Goal: Task Accomplishment & Management: Use online tool/utility

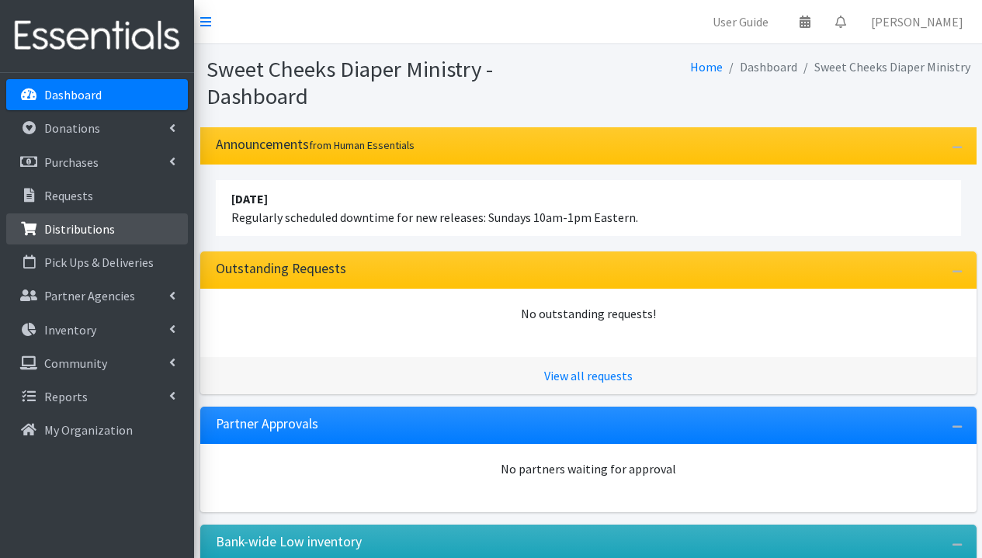
click at [101, 225] on p "Distributions" at bounding box center [79, 229] width 71 height 16
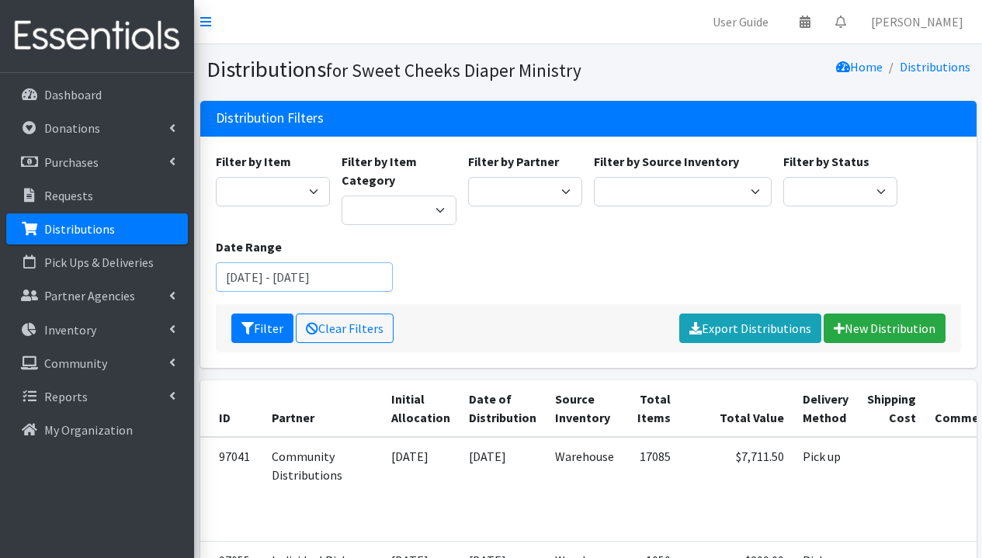
click at [340, 279] on input "July 26, 2025 - October 26, 2025" at bounding box center [305, 277] width 178 height 30
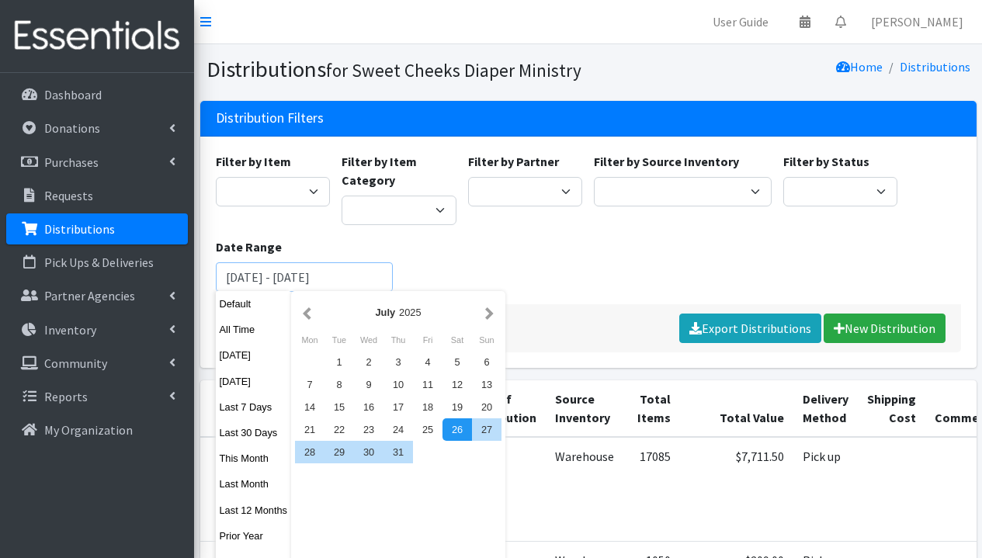
scroll to position [143, 0]
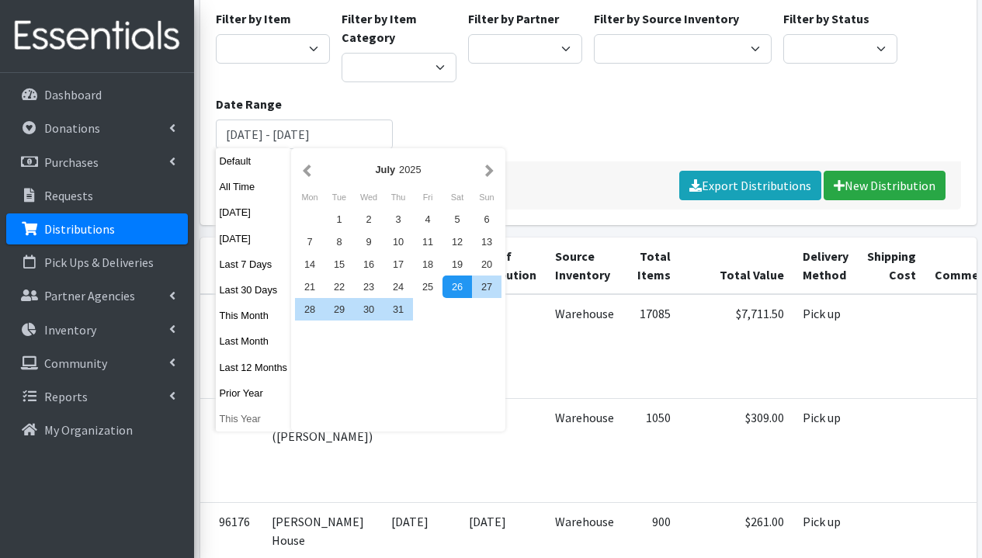
click at [253, 420] on button "This Year" at bounding box center [254, 419] width 76 height 23
type input "January 1, 2025 - December 31, 2025"
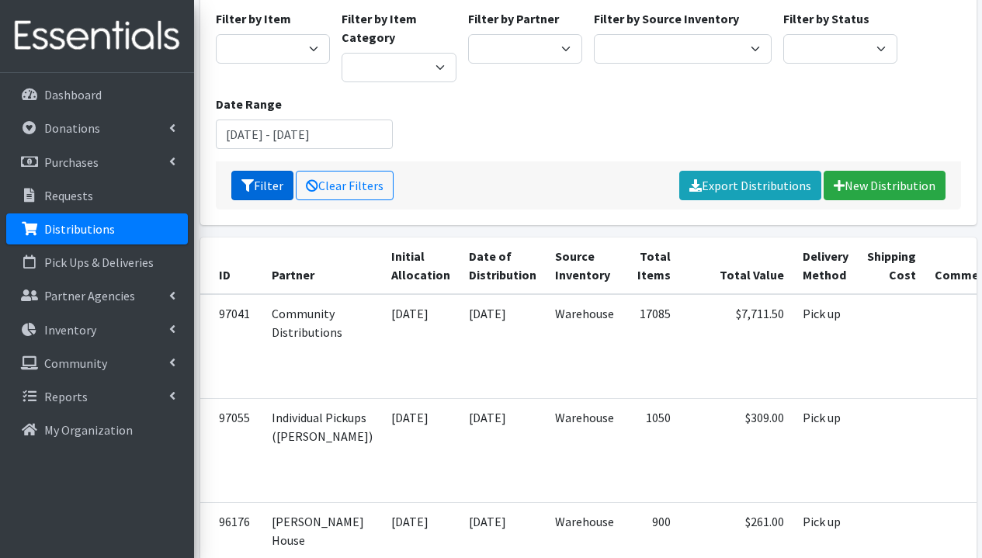
click at [279, 190] on button "Filter" at bounding box center [262, 186] width 62 height 30
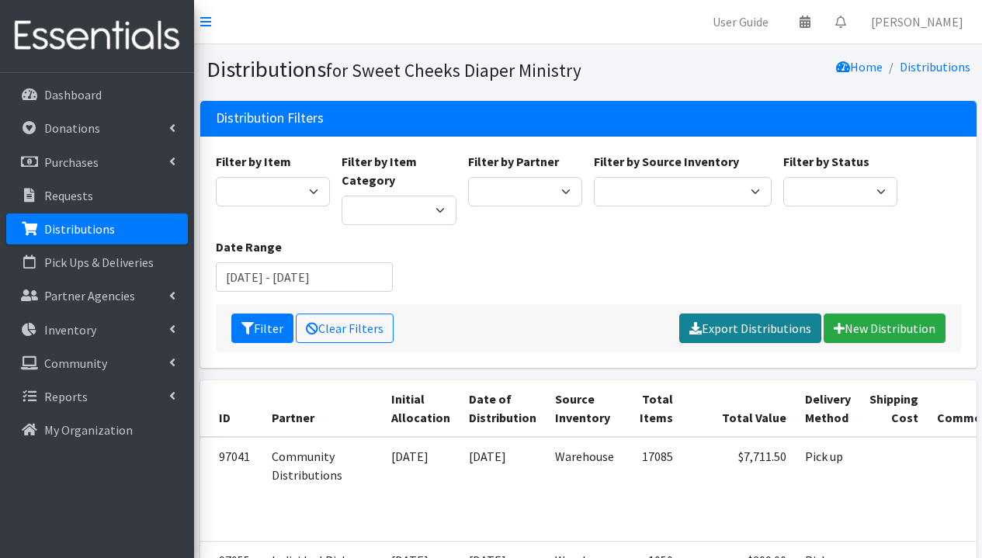
click at [746, 325] on link "Export Distributions" at bounding box center [751, 329] width 142 height 30
